Goal: Information Seeking & Learning: Learn about a topic

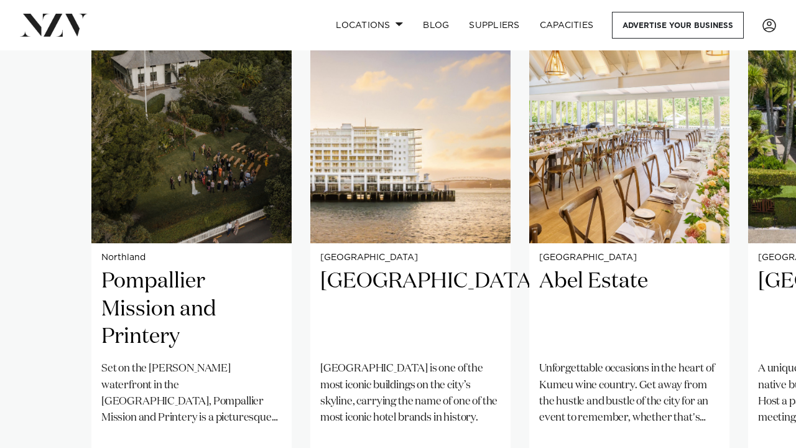
scroll to position [978, 0]
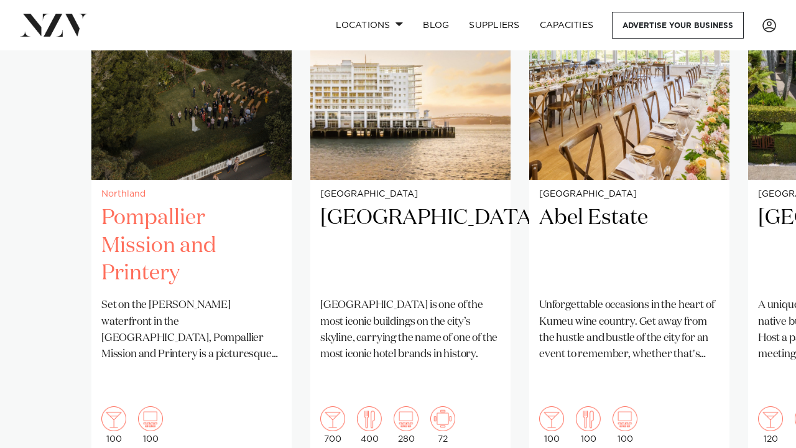
click at [172, 145] on img "1 / 41" at bounding box center [191, 45] width 200 height 269
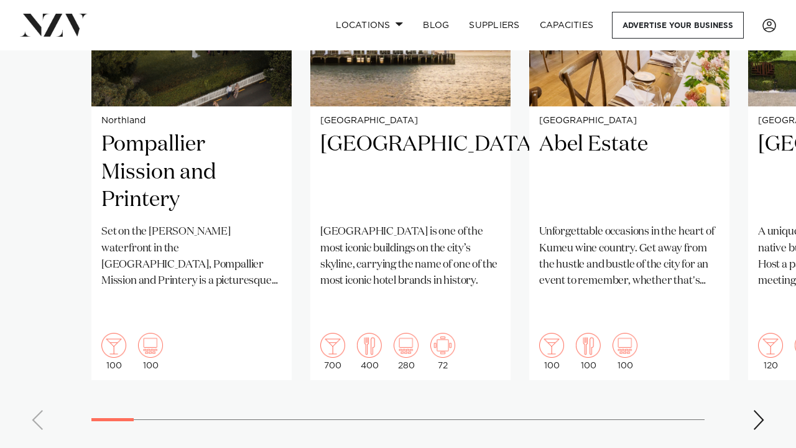
scroll to position [1066, 0]
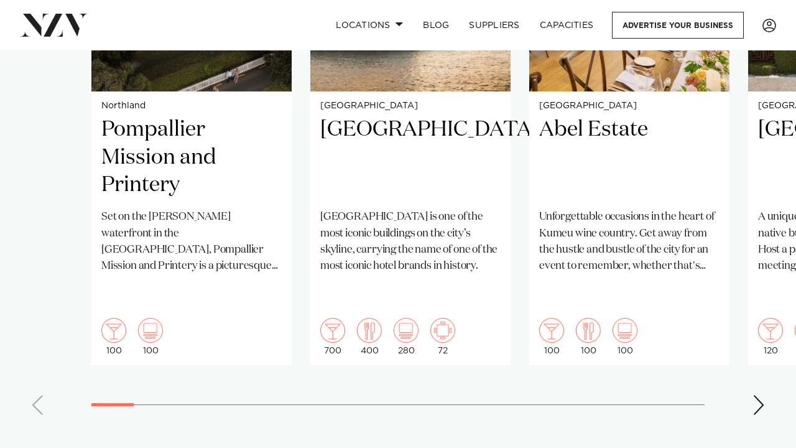
click at [757, 395] on div "Next slide" at bounding box center [758, 405] width 12 height 20
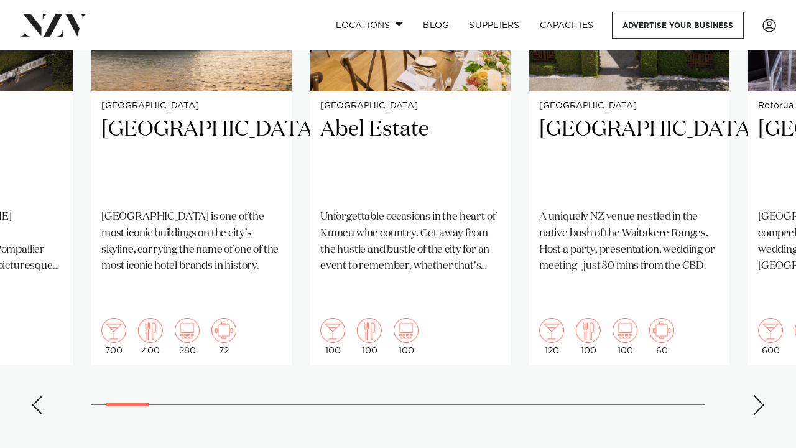
click at [757, 395] on div "Next slide" at bounding box center [758, 405] width 12 height 20
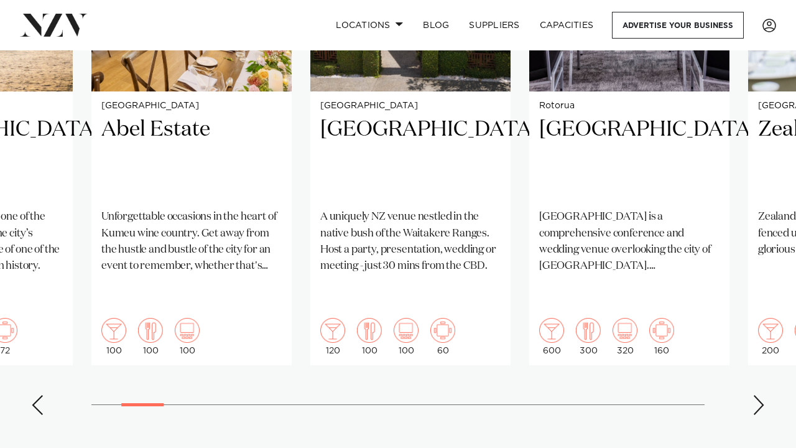
click at [757, 395] on div "Next slide" at bounding box center [758, 405] width 12 height 20
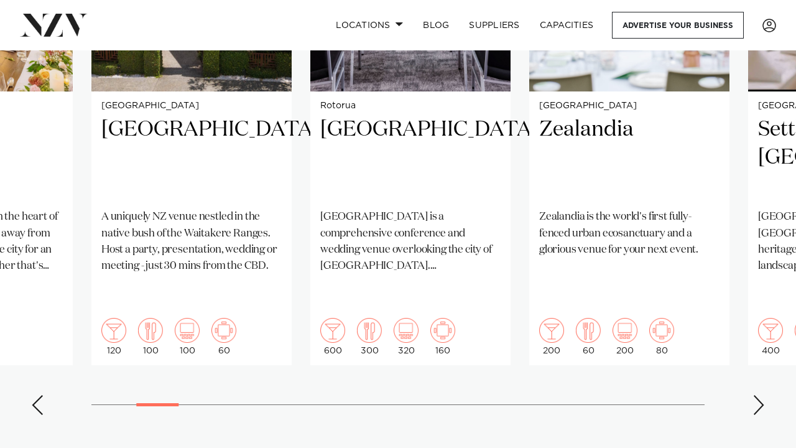
click at [757, 395] on div "Next slide" at bounding box center [758, 405] width 12 height 20
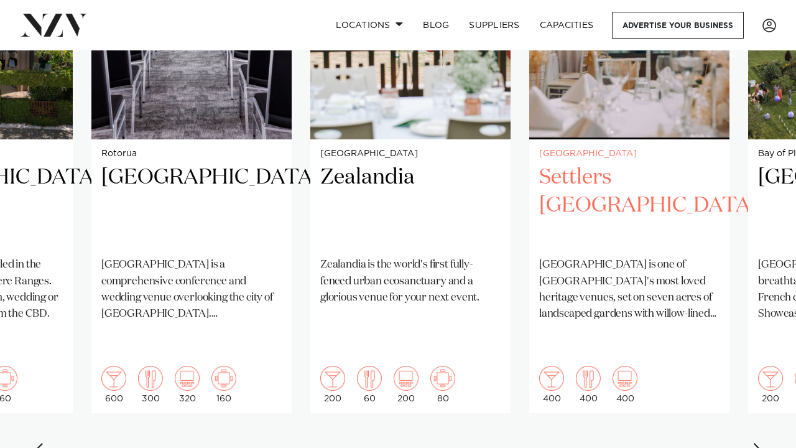
scroll to position [1020, 0]
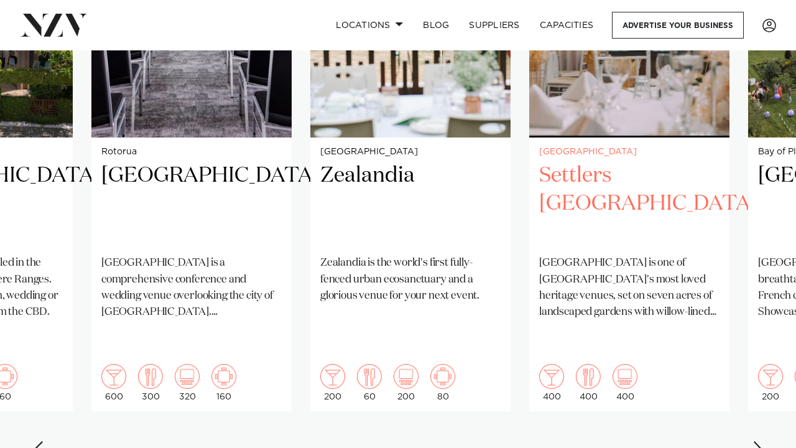
click at [640, 204] on h2 "Settlers [GEOGRAPHIC_DATA]" at bounding box center [629, 204] width 180 height 84
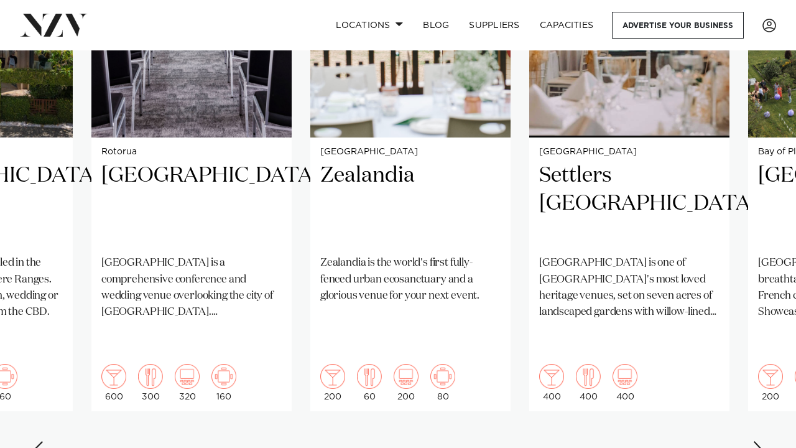
click at [764, 441] on div "Next slide" at bounding box center [758, 451] width 12 height 20
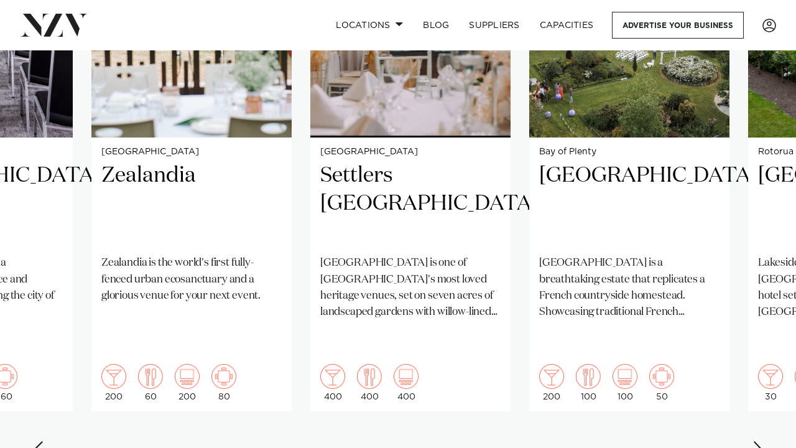
click at [763, 441] on div "Next slide" at bounding box center [758, 451] width 12 height 20
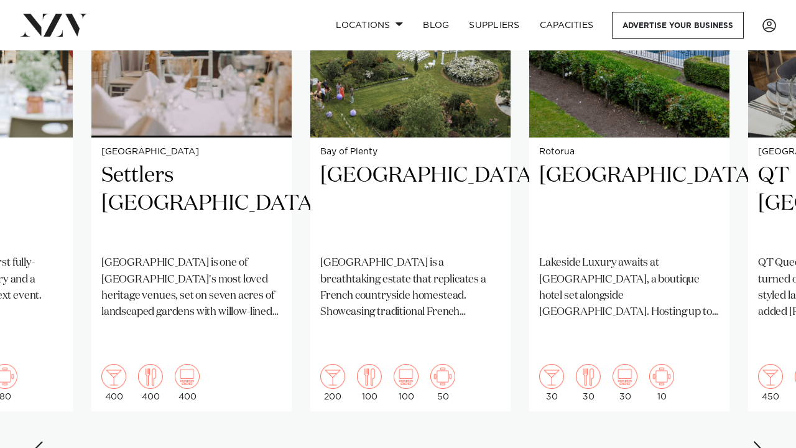
click at [763, 441] on div "Next slide" at bounding box center [758, 451] width 12 height 20
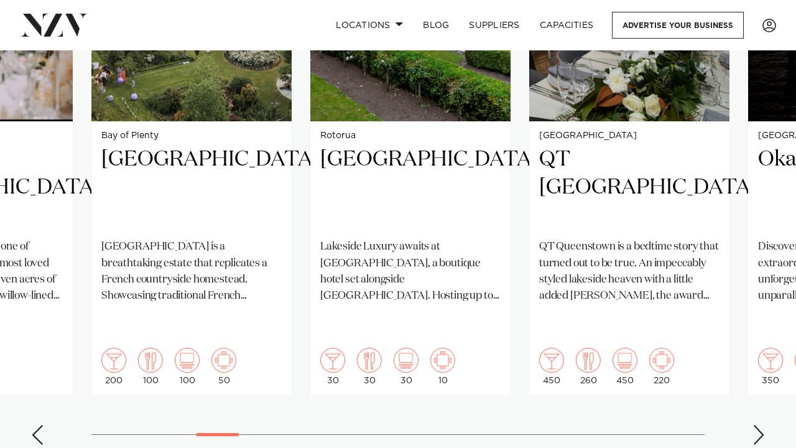
scroll to position [1060, 0]
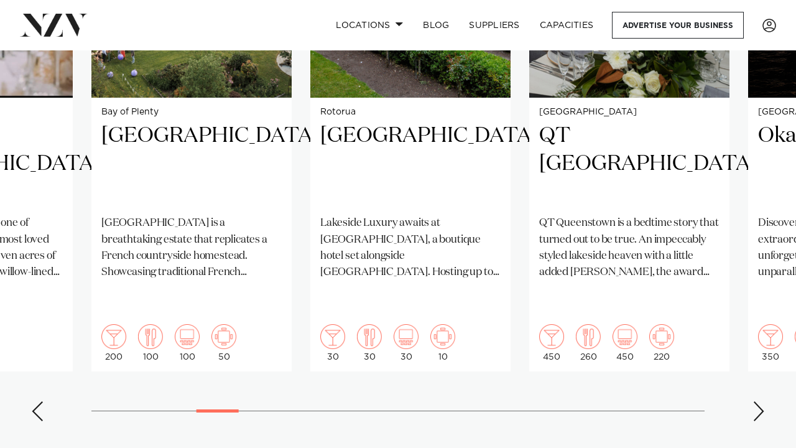
click at [753, 368] on swiper-container "Northland Pompallier Mission and Printery Set on the [PERSON_NAME] waterfront i…" at bounding box center [398, 130] width 796 height 602
click at [755, 401] on div "Next slide" at bounding box center [758, 411] width 12 height 20
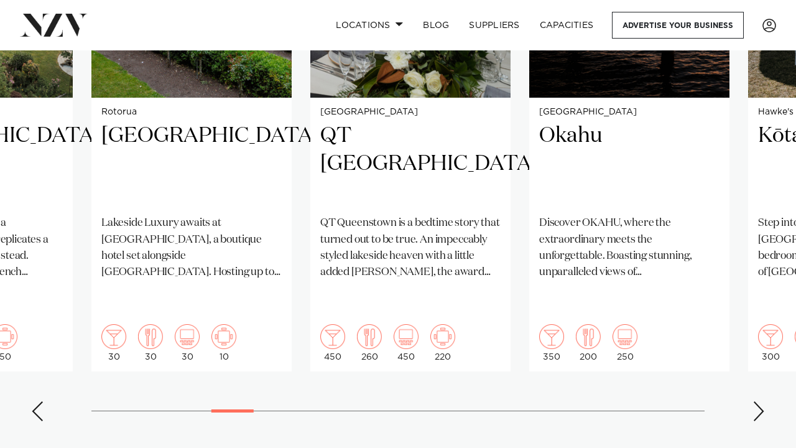
click at [755, 401] on div "Next slide" at bounding box center [758, 411] width 12 height 20
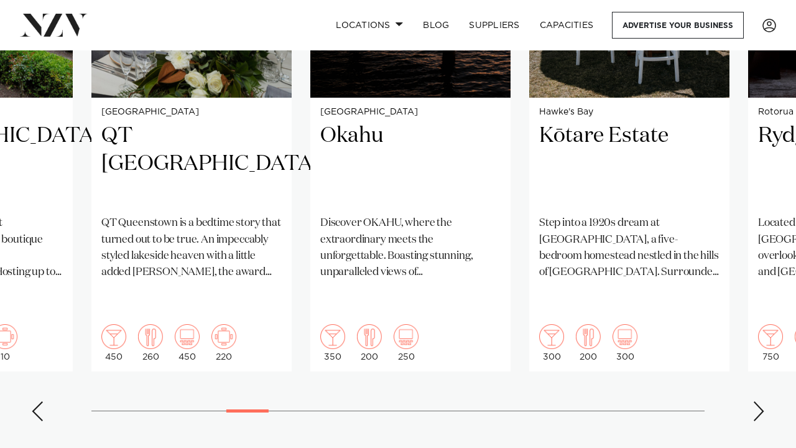
click at [755, 401] on div "Next slide" at bounding box center [758, 411] width 12 height 20
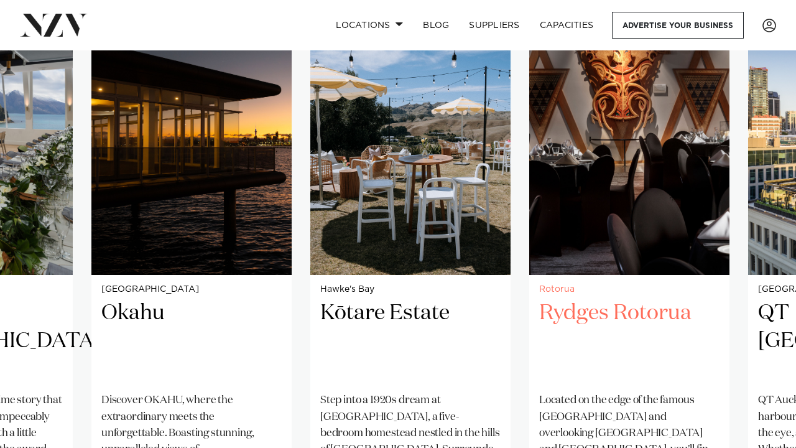
scroll to position [882, 0]
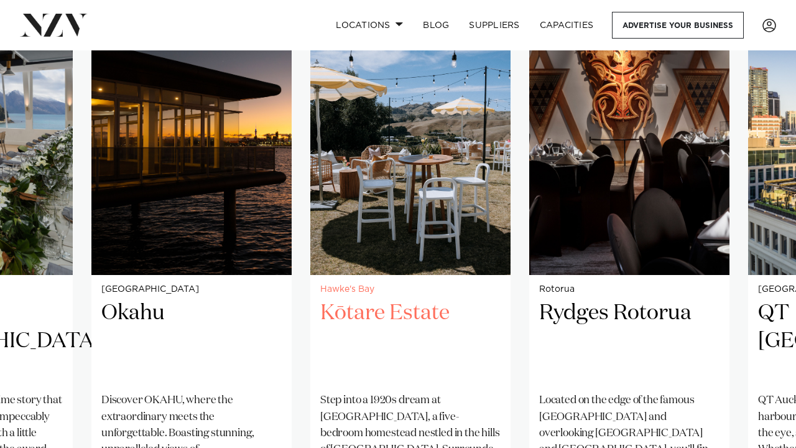
click at [410, 213] on img "12 / 41" at bounding box center [410, 140] width 200 height 269
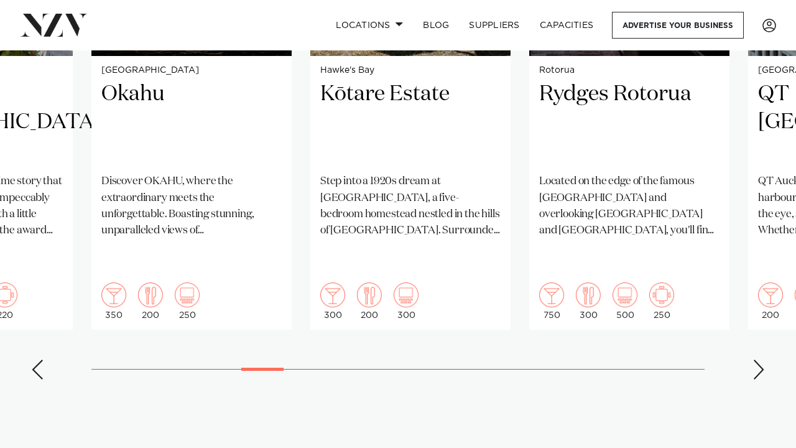
scroll to position [1109, 0]
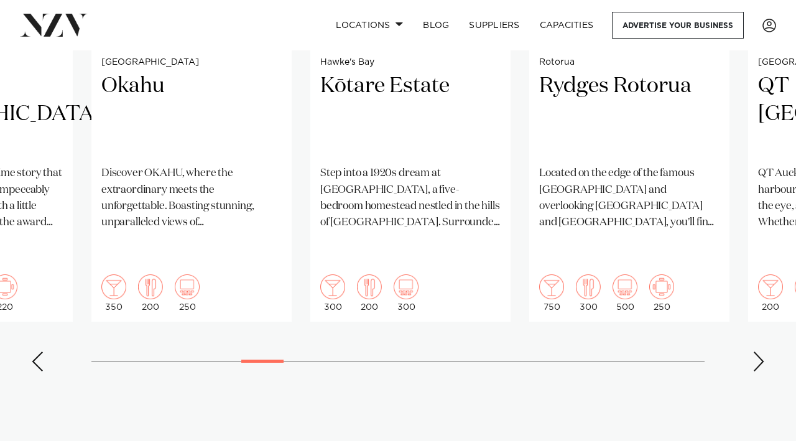
click at [757, 351] on div "Next slide" at bounding box center [758, 361] width 12 height 20
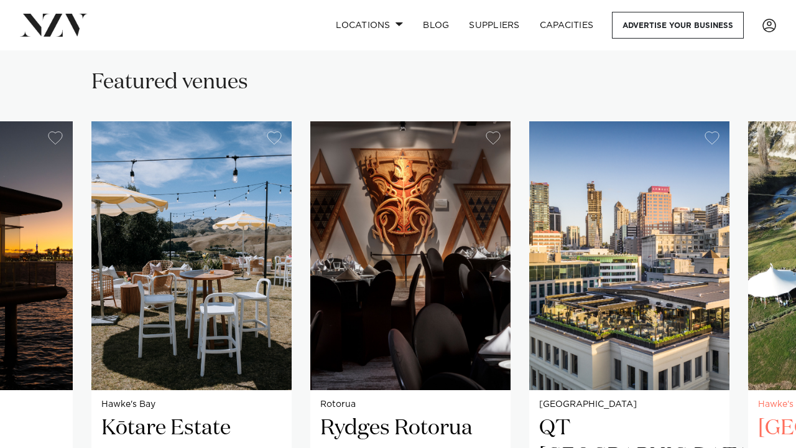
scroll to position [770, 0]
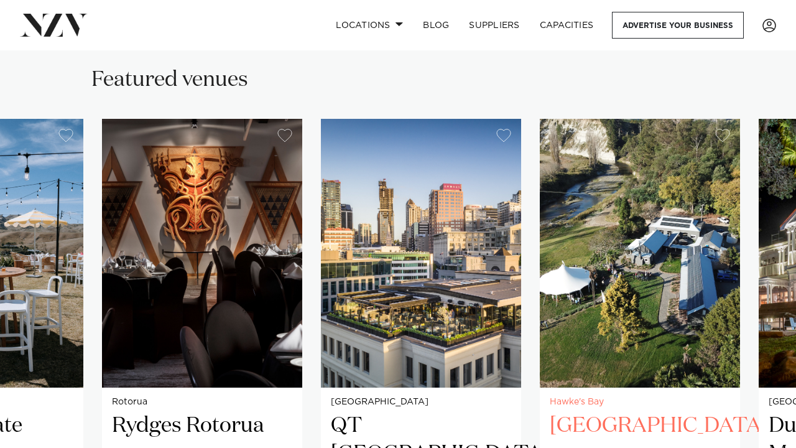
click at [540, 338] on img "15 / 41" at bounding box center [640, 253] width 200 height 269
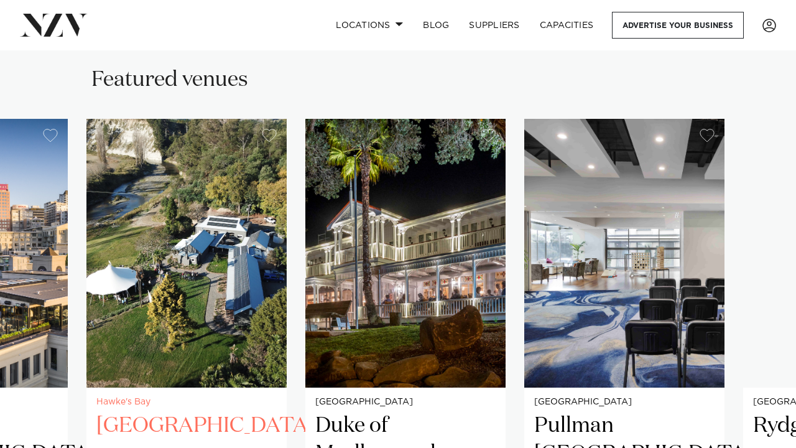
click at [240, 356] on img "15 / 41" at bounding box center [186, 253] width 200 height 269
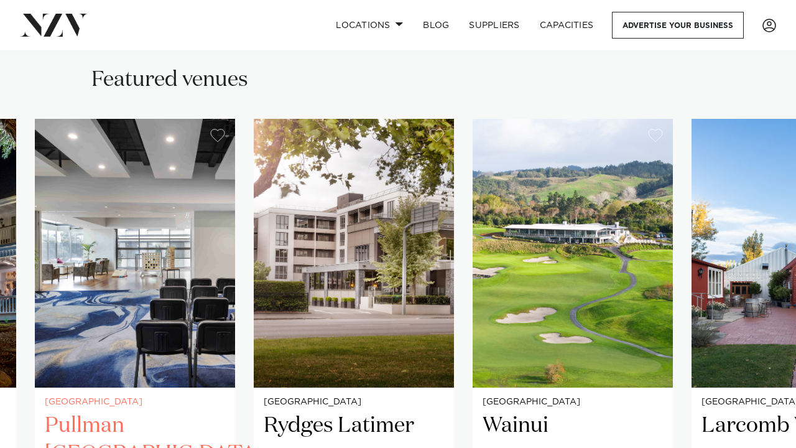
click at [64, 309] on img "17 / 41" at bounding box center [135, 253] width 200 height 269
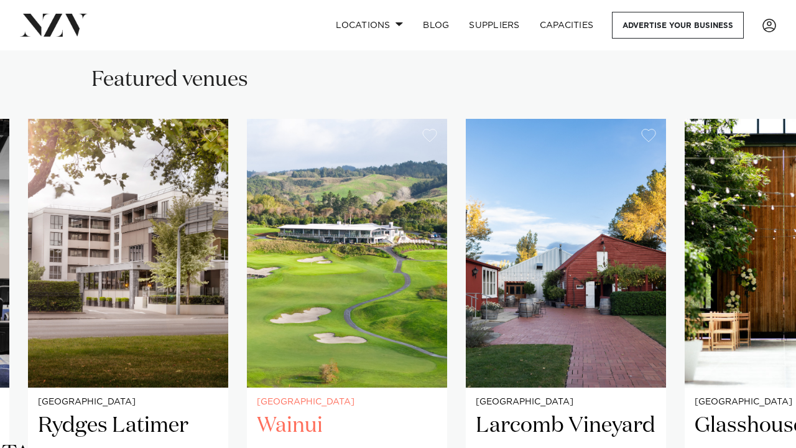
click at [285, 287] on img "19 / 41" at bounding box center [347, 253] width 200 height 269
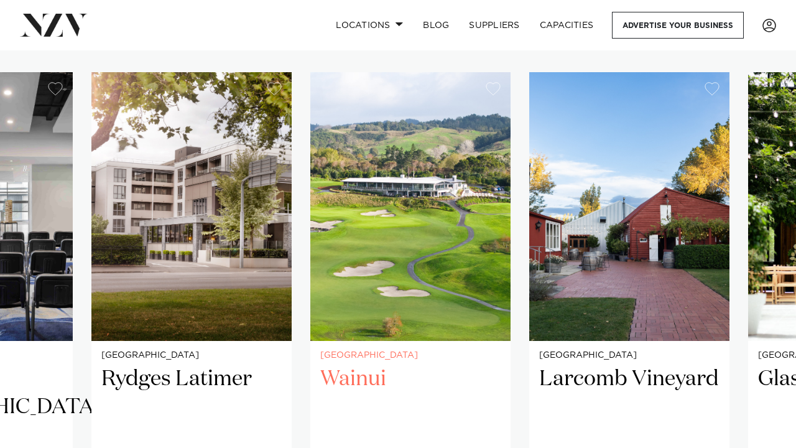
scroll to position [811, 0]
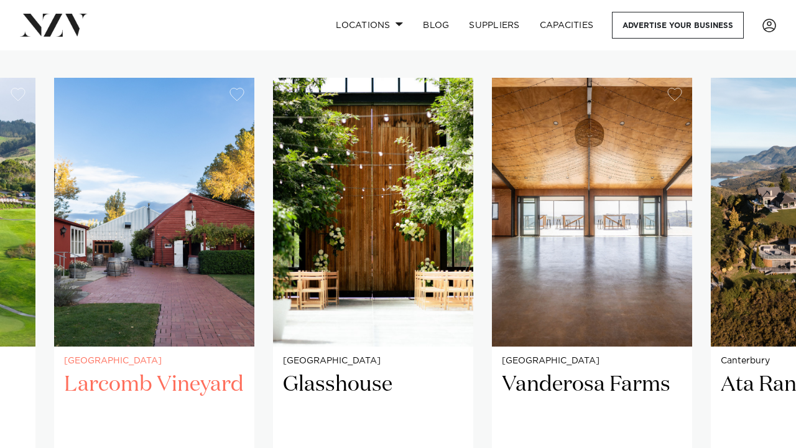
click at [148, 289] on img "20 / 41" at bounding box center [154, 212] width 200 height 269
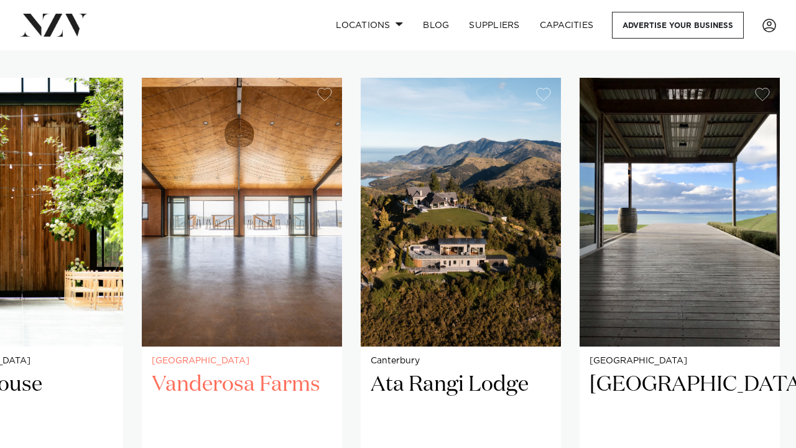
click at [199, 250] on img "22 / 41" at bounding box center [242, 212] width 200 height 269
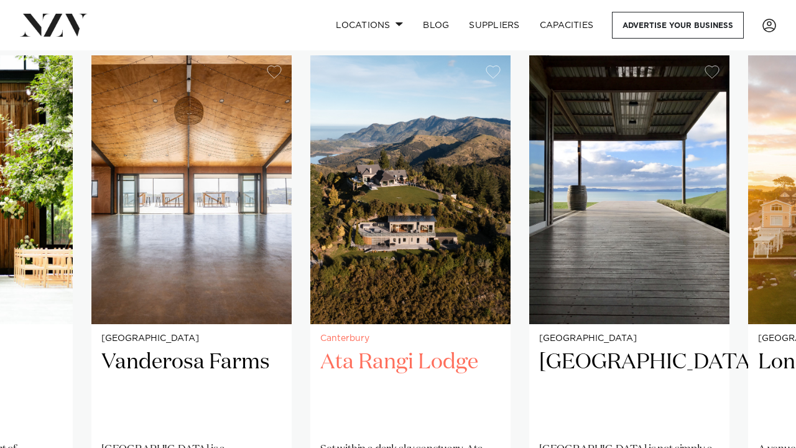
scroll to position [830, 0]
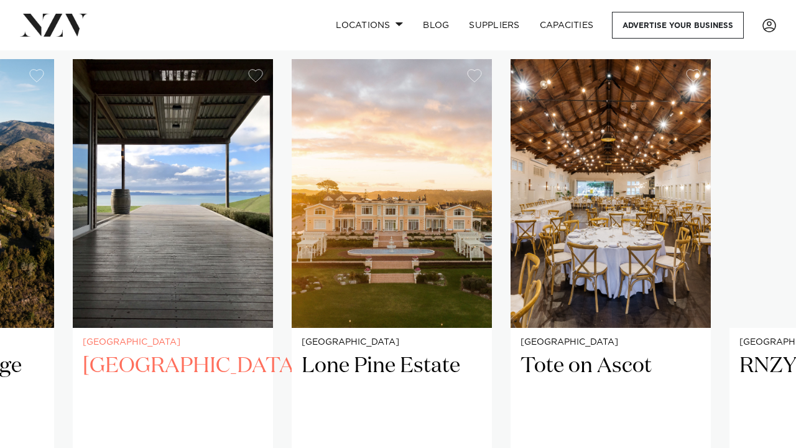
click at [202, 298] on img "24 / 41" at bounding box center [173, 193] width 200 height 269
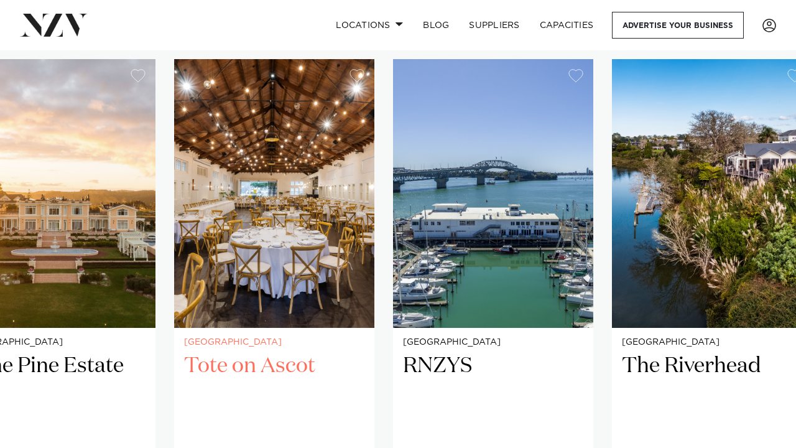
click at [250, 251] on img "26 / 41" at bounding box center [274, 193] width 200 height 269
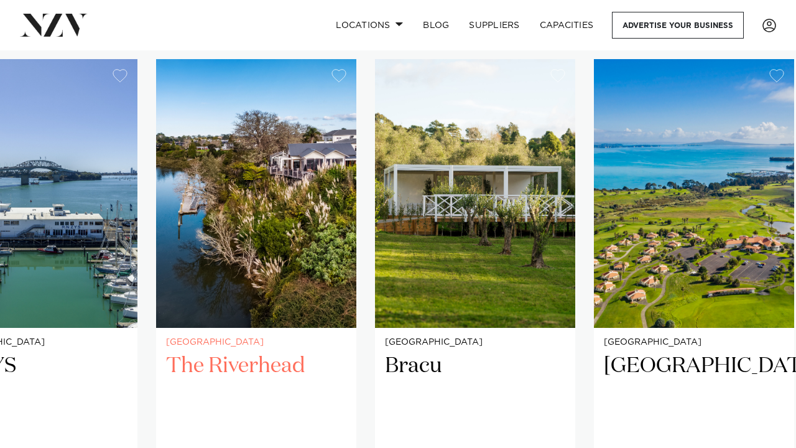
click at [234, 243] on img "28 / 41" at bounding box center [256, 193] width 200 height 269
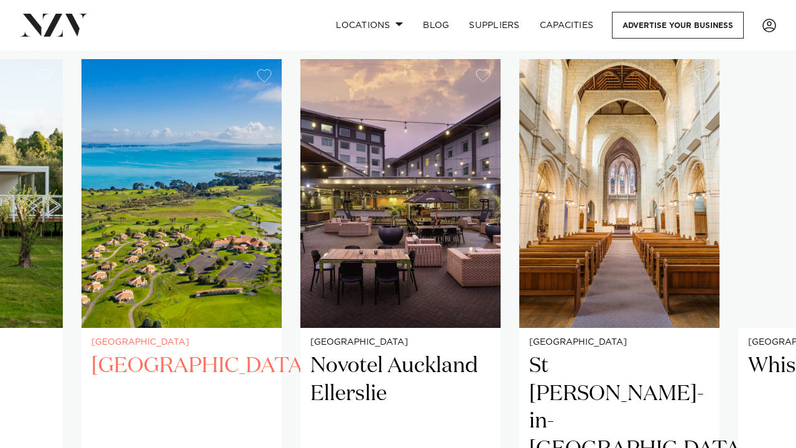
click at [126, 236] on img "30 / 41" at bounding box center [181, 193] width 200 height 269
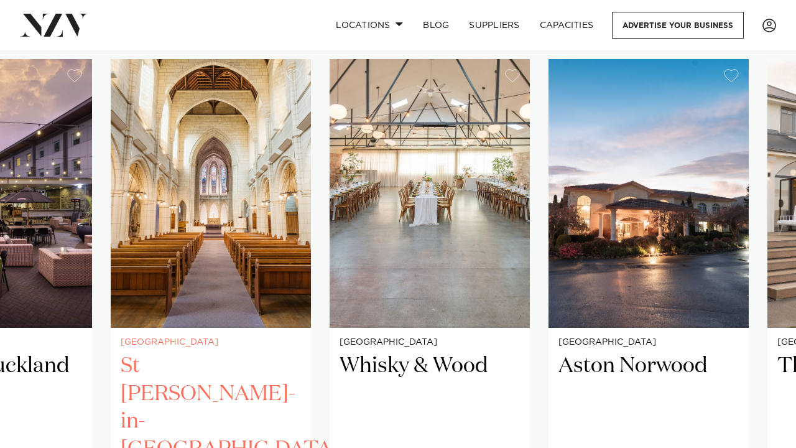
click at [151, 244] on img "32 / 41" at bounding box center [211, 193] width 200 height 269
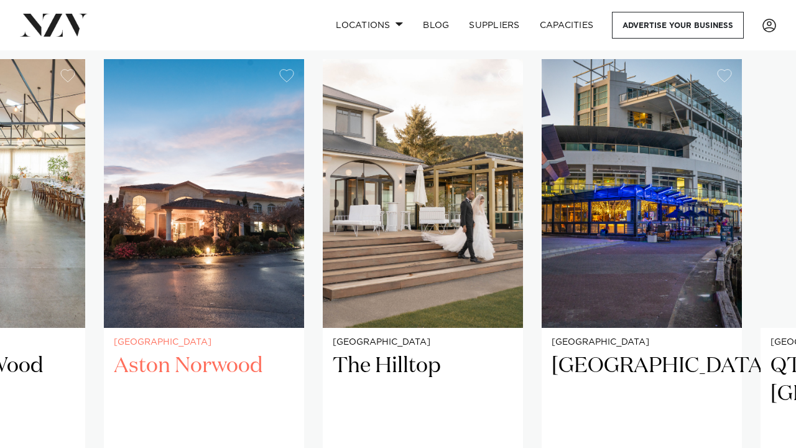
click at [208, 288] on img "34 / 41" at bounding box center [204, 193] width 200 height 269
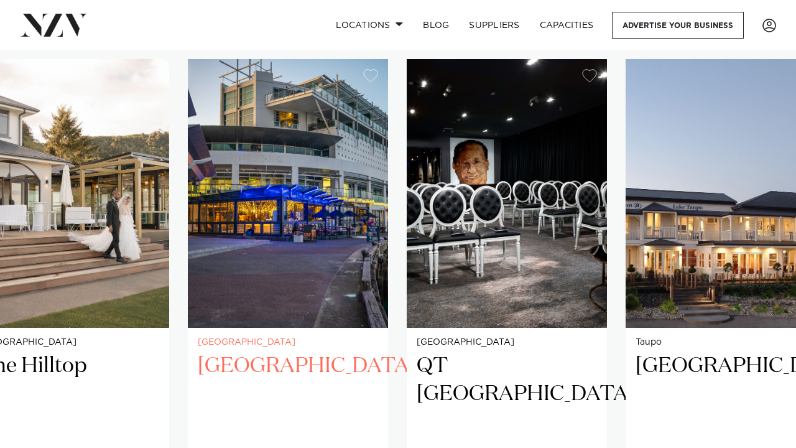
click at [193, 289] on img "36 / 41" at bounding box center [288, 193] width 200 height 269
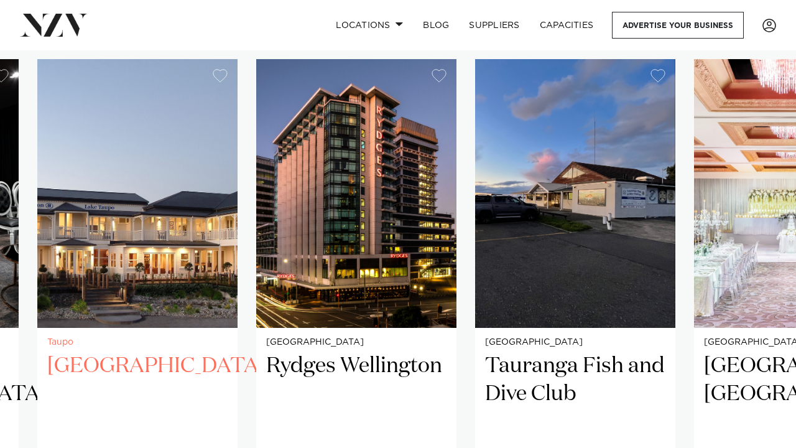
click at [117, 300] on img "38 / 41" at bounding box center [137, 193] width 200 height 269
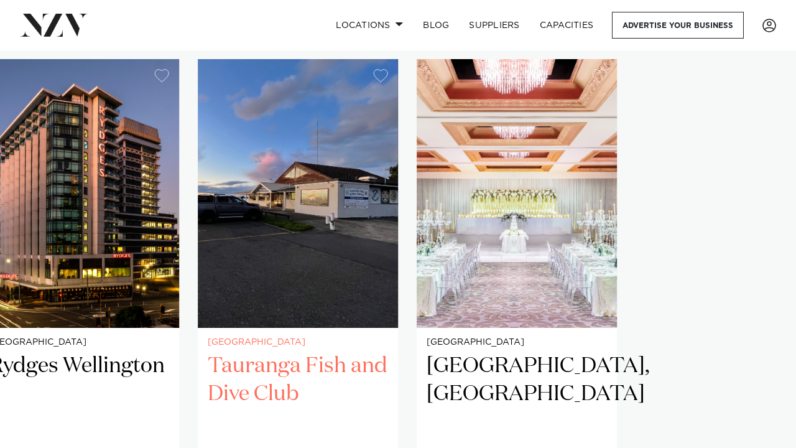
click at [0, 0] on slot "Northland Pompallier Mission and Printery Set on the [PERSON_NAME] waterfront i…" at bounding box center [0, 0] width 0 height 0
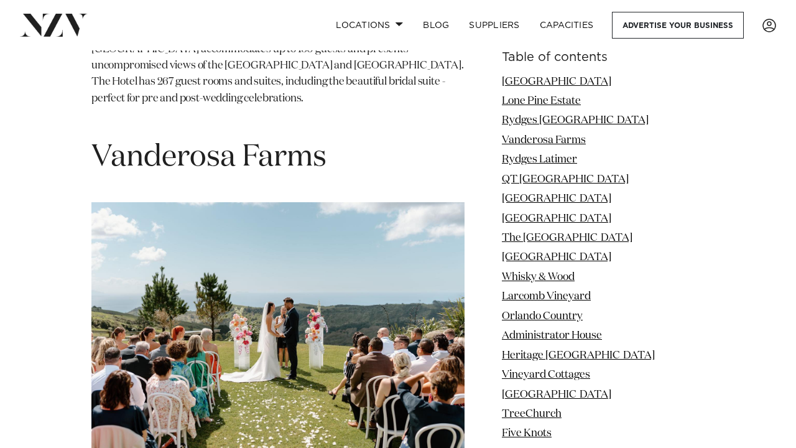
scroll to position [2834, 0]
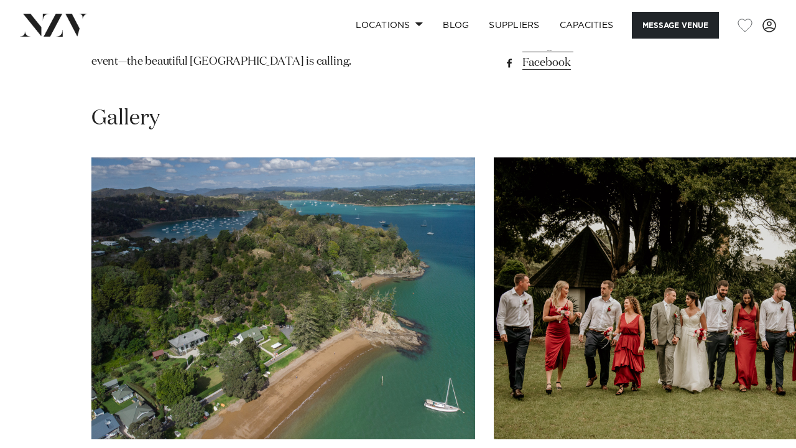
scroll to position [1116, 0]
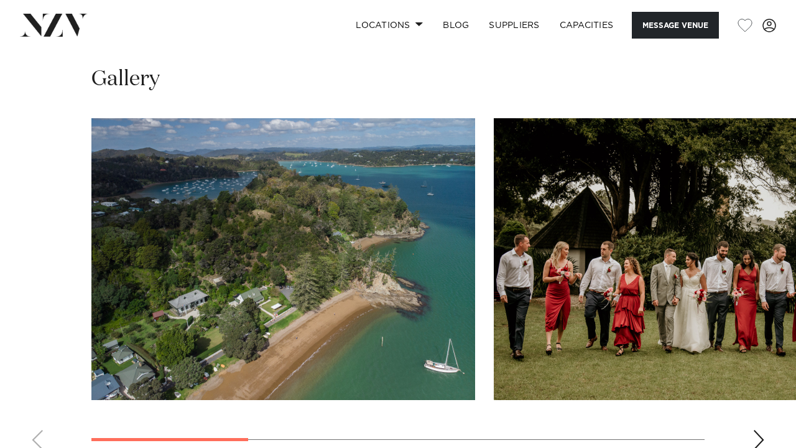
click at [757, 430] on div "Next slide" at bounding box center [758, 440] width 12 height 20
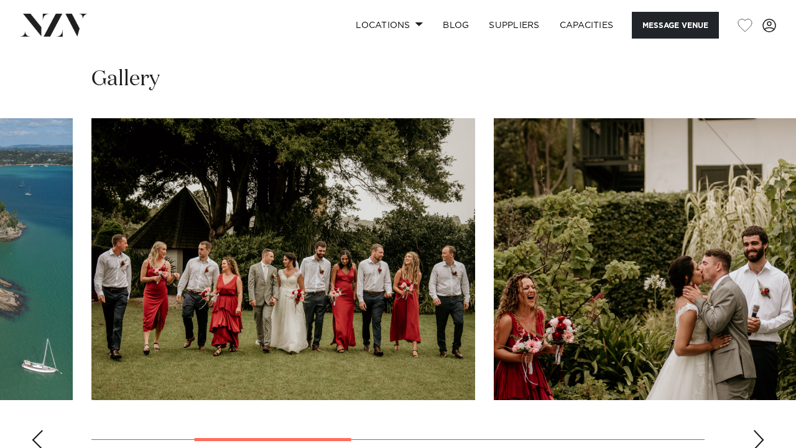
click at [756, 430] on div "Next slide" at bounding box center [758, 440] width 12 height 20
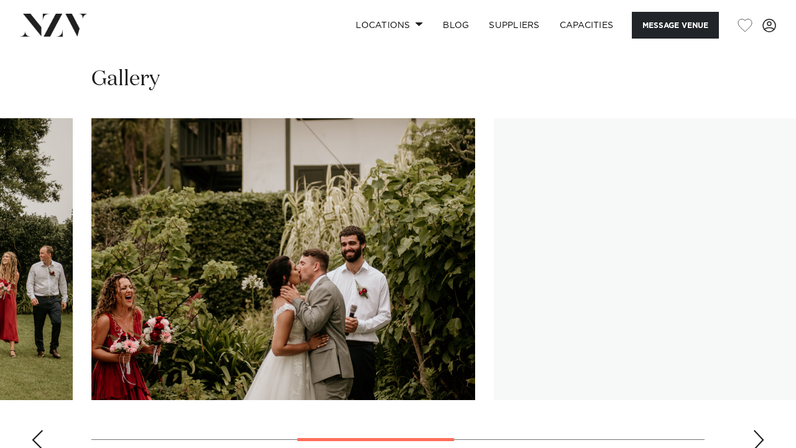
click at [756, 430] on div "Next slide" at bounding box center [758, 440] width 12 height 20
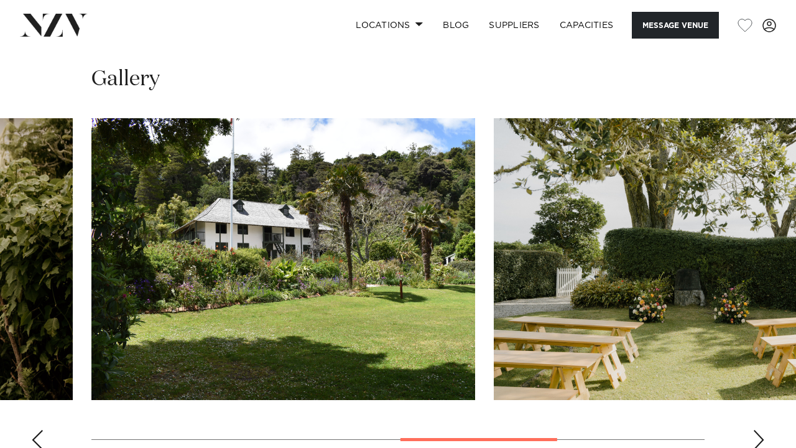
click at [756, 430] on div "Next slide" at bounding box center [758, 440] width 12 height 20
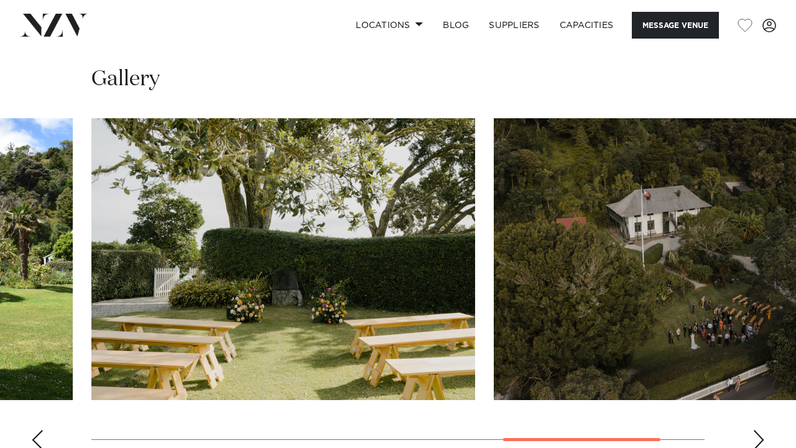
click at [756, 430] on div "Next slide" at bounding box center [758, 440] width 12 height 20
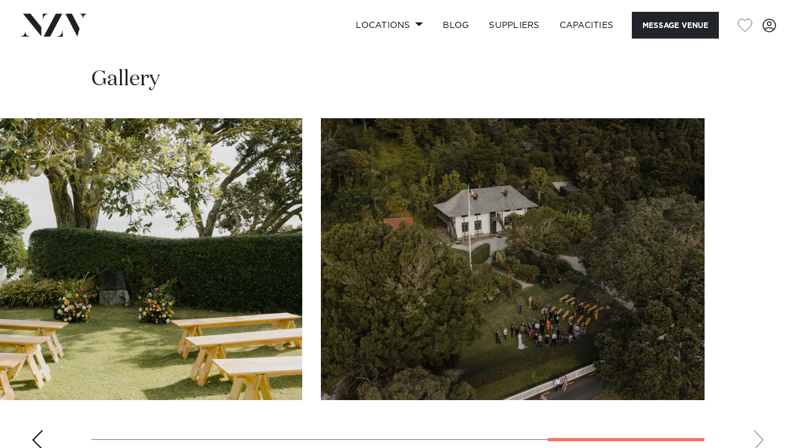
click at [756, 407] on swiper-container at bounding box center [398, 288] width 796 height 341
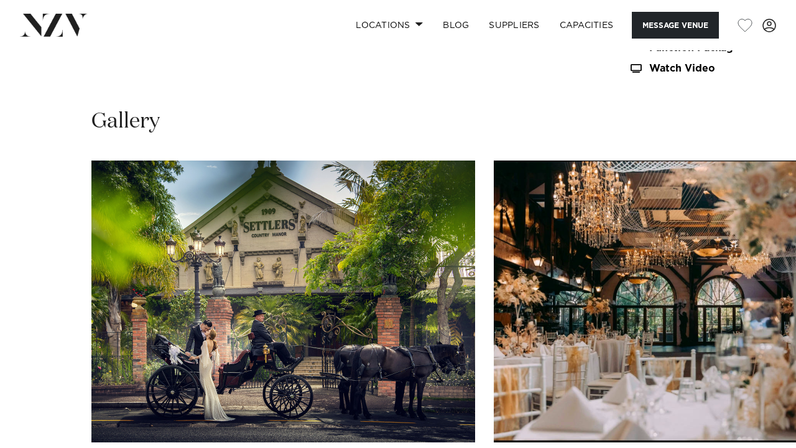
scroll to position [1182, 0]
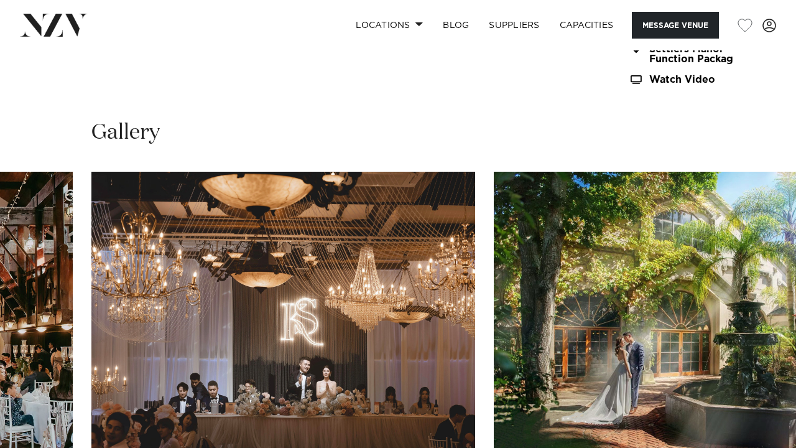
click at [446, 261] on img "12 / 30" at bounding box center [283, 313] width 384 height 282
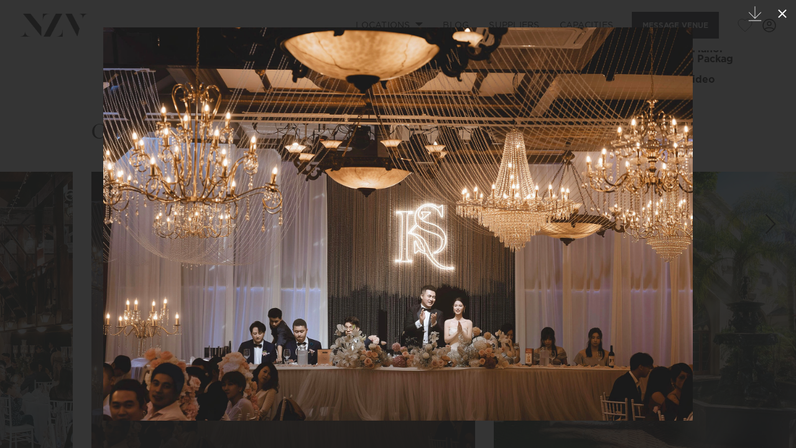
click at [782, 12] on icon at bounding box center [782, 13] width 15 height 15
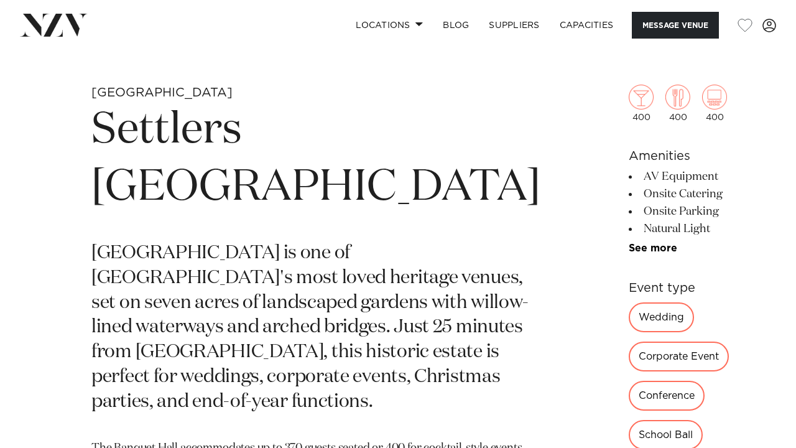
scroll to position [246, 0]
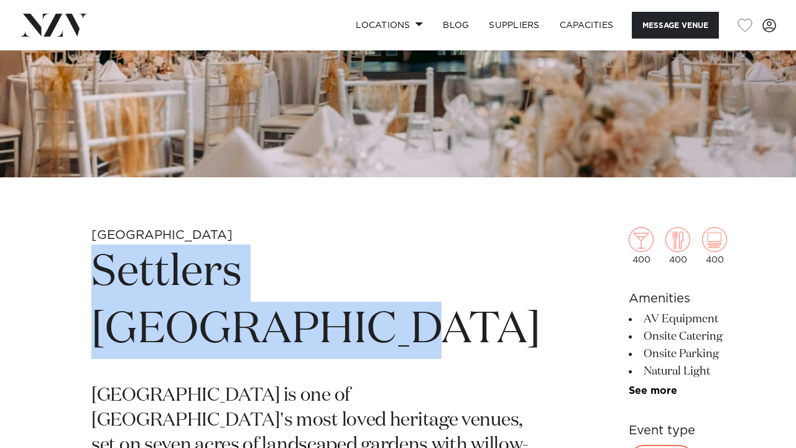
drag, startPoint x: 90, startPoint y: 269, endPoint x: 235, endPoint y: 336, distance: 159.4
copy h1 "Settlers [GEOGRAPHIC_DATA]"
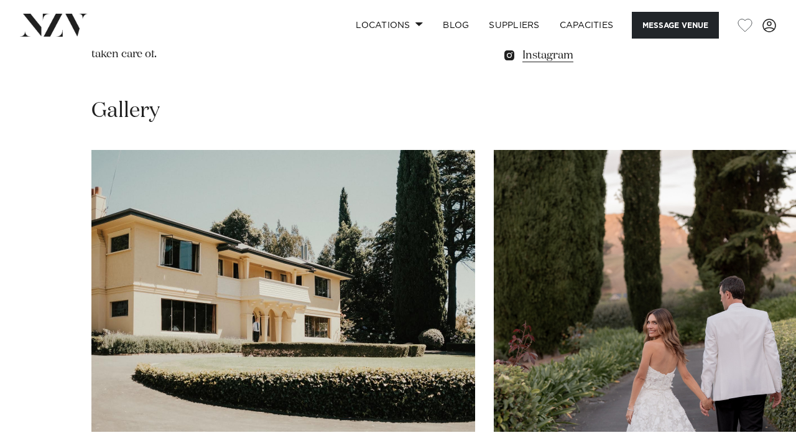
scroll to position [1195, 0]
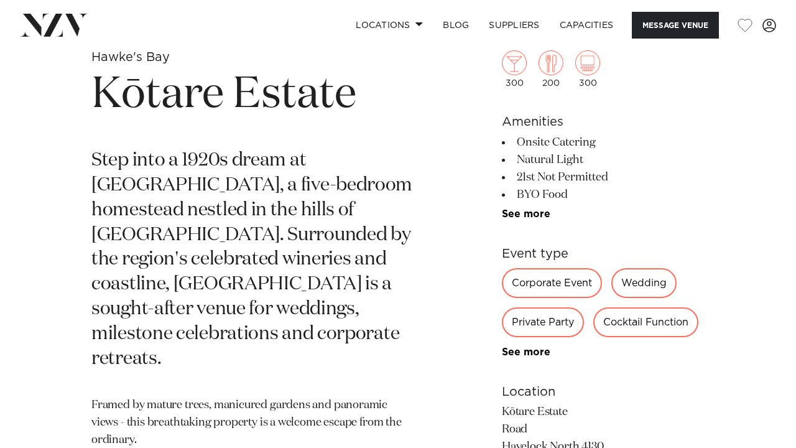
scroll to position [428, 0]
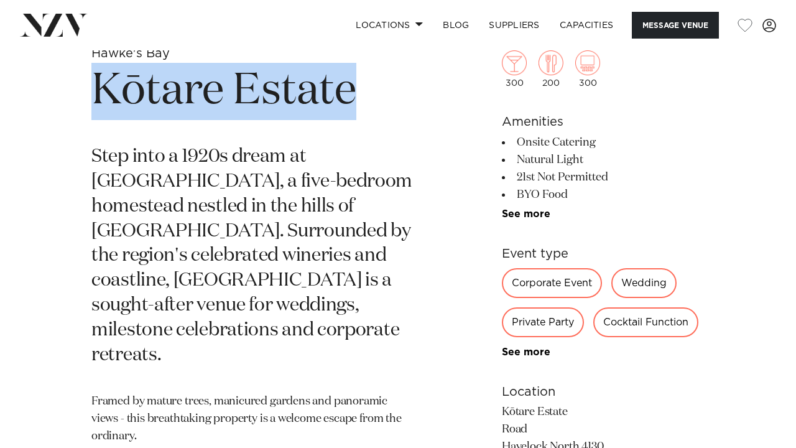
drag, startPoint x: 358, startPoint y: 98, endPoint x: 76, endPoint y: 92, distance: 281.8
click at [76, 92] on div "Hawke's Bay Kōtare Estate Step into a 1920s dream at Kōtare Estate, a five-bedr…" at bounding box center [398, 443] width 776 height 796
copy h1 "Kōtare Estate"
